Goal: Navigation & Orientation: Understand site structure

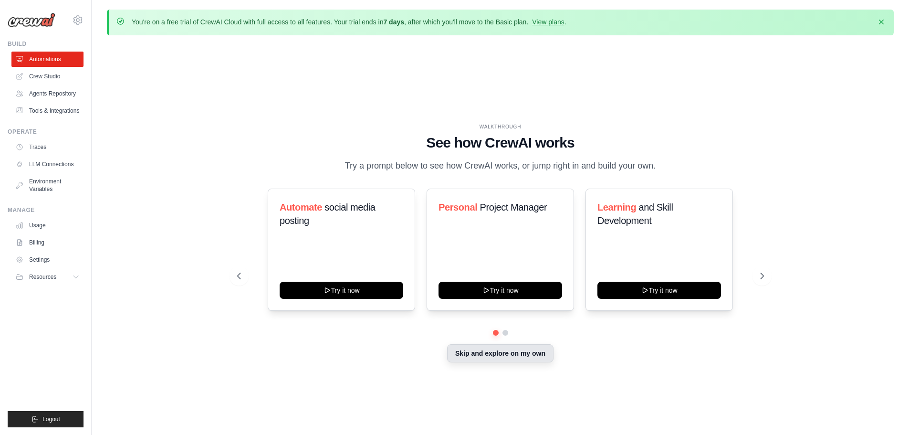
click at [507, 356] on button "Skip and explore on my own" at bounding box center [500, 353] width 106 height 18
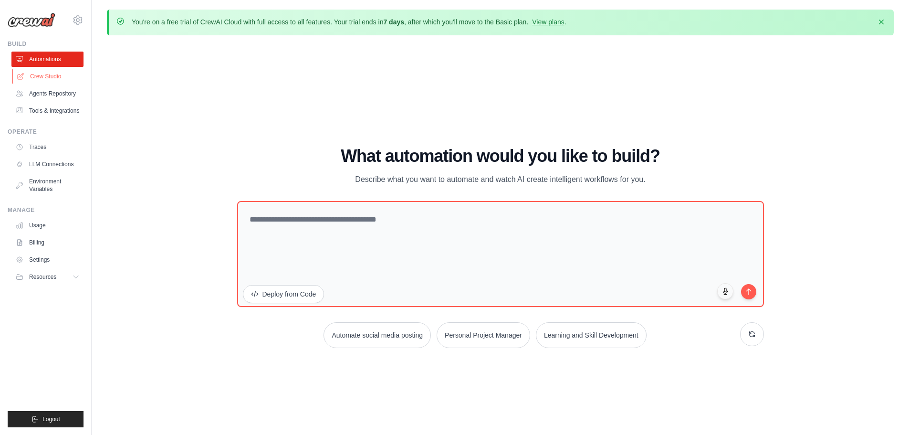
click at [46, 72] on link "Crew Studio" at bounding box center [48, 76] width 72 height 15
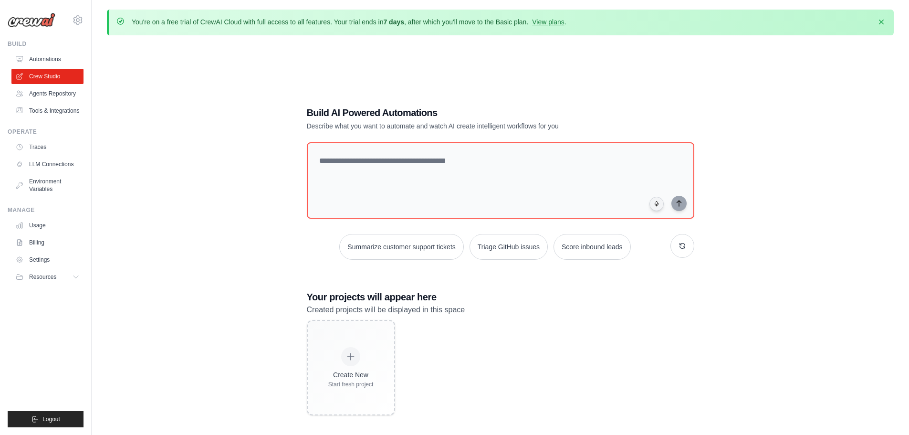
click at [47, 95] on link "Agents Repository" at bounding box center [47, 93] width 72 height 15
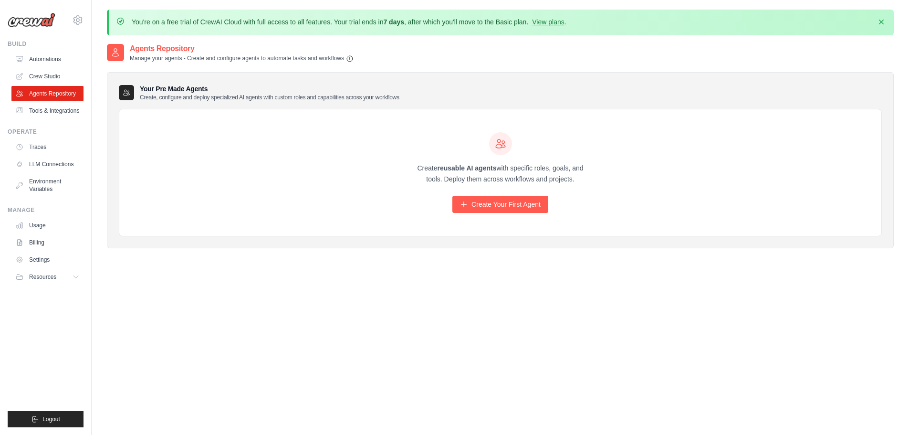
click at [46, 110] on link "Tools & Integrations" at bounding box center [47, 110] width 72 height 15
